Goal: Check status: Check status

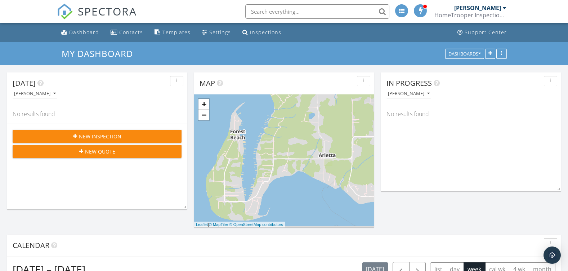
scroll to position [216, 0]
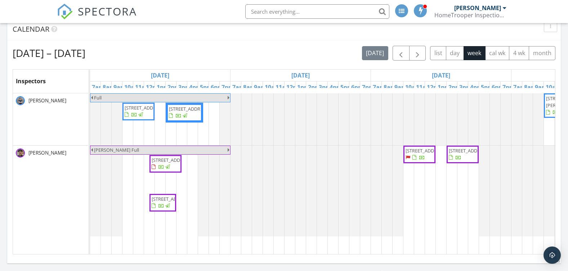
click at [164, 163] on span "12234 77th Ave S, Seattle 98178" at bounding box center [172, 160] width 40 height 6
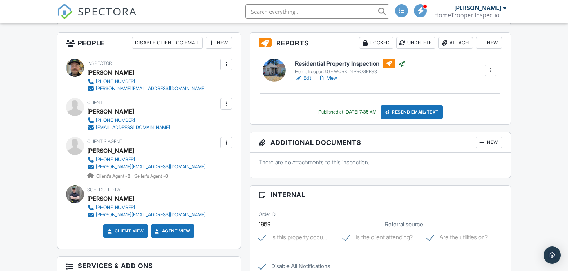
scroll to position [144, 0]
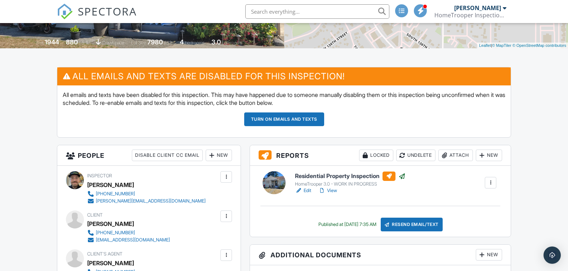
click at [301, 120] on button "Turn on emails and texts" at bounding box center [284, 119] width 80 height 14
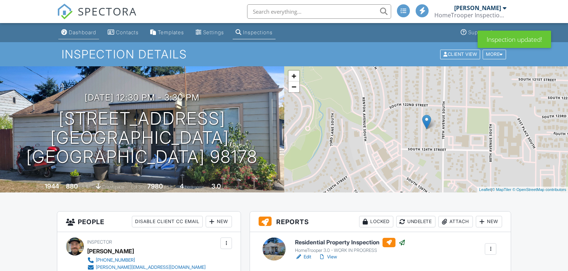
click at [81, 28] on link "Dashboard" at bounding box center [78, 32] width 41 height 13
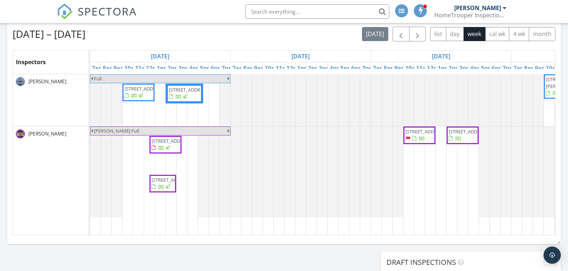
scroll to position [252, 0]
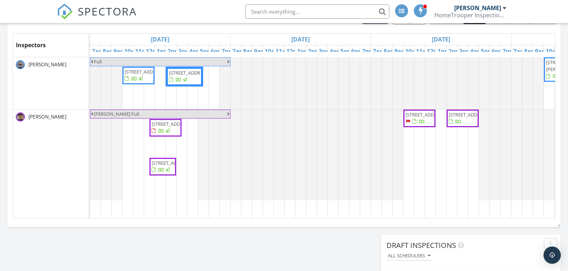
click at [167, 166] on span "12236 77th Ave S, Seattle 98178" at bounding box center [172, 163] width 40 height 6
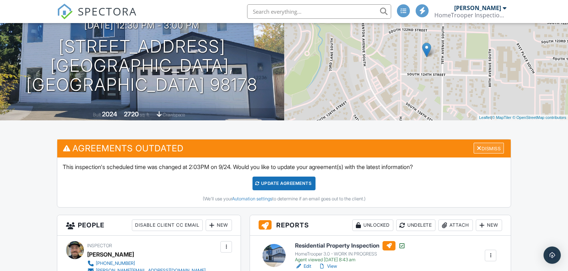
click at [485, 146] on div "Dismiss" at bounding box center [489, 148] width 30 height 11
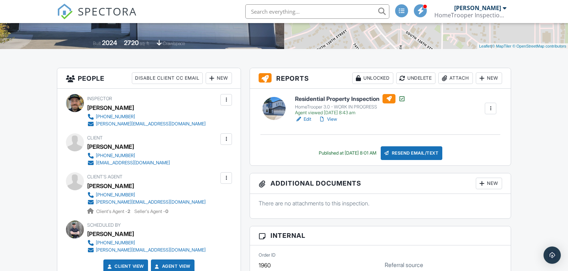
scroll to position [144, 0]
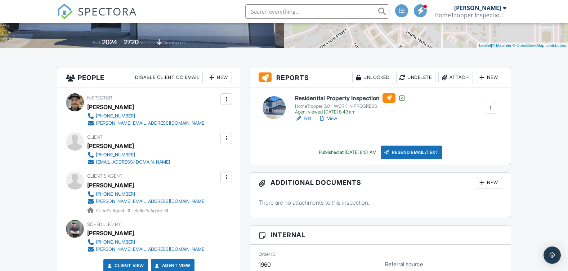
click at [334, 118] on link "View" at bounding box center [328, 118] width 19 height 7
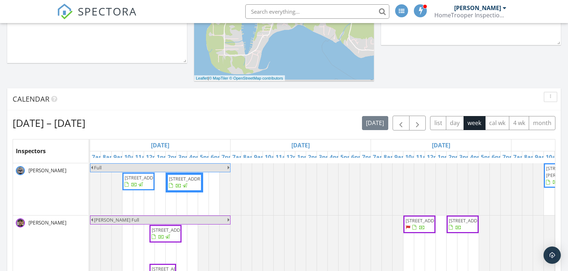
scroll to position [180, 0]
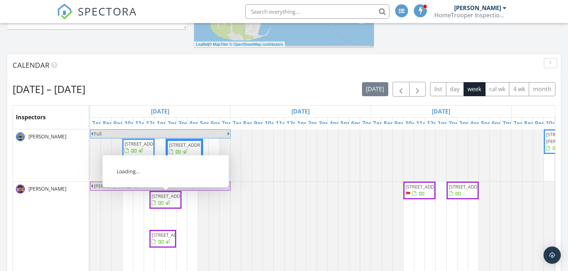
click at [162, 199] on span "12234 77th Ave S, Seattle 98178" at bounding box center [172, 196] width 40 height 6
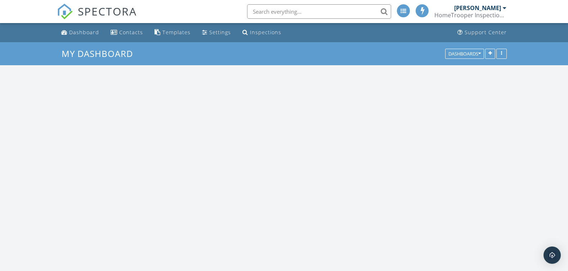
scroll to position [505, 580]
